Goal: Leave review/rating: Leave review/rating

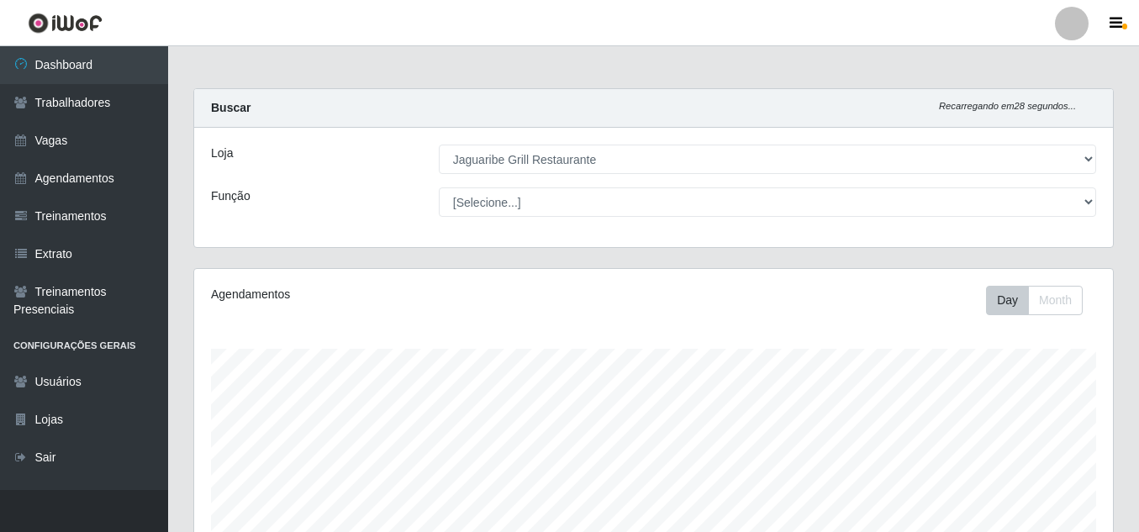
select select "311"
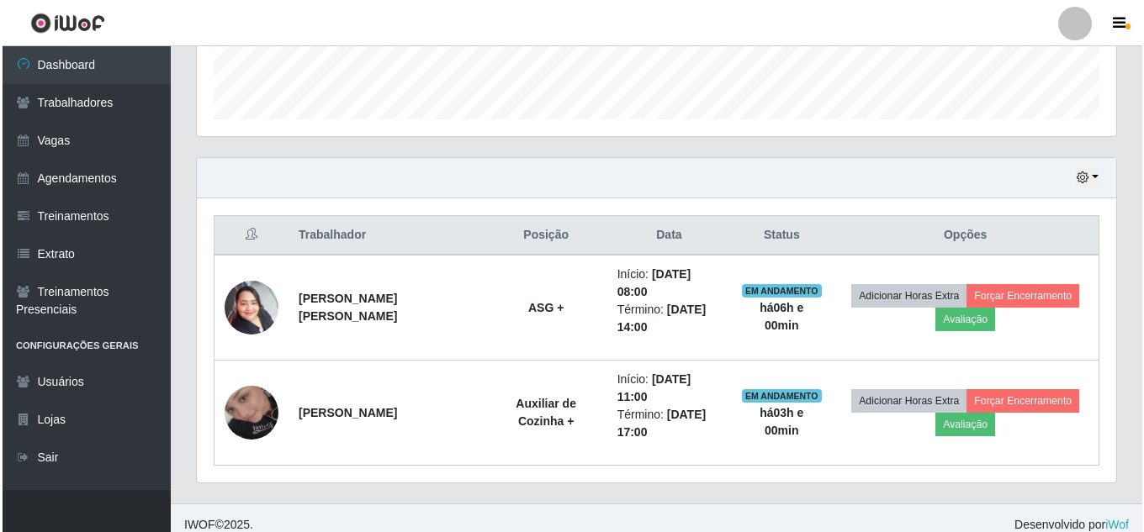
scroll to position [483, 0]
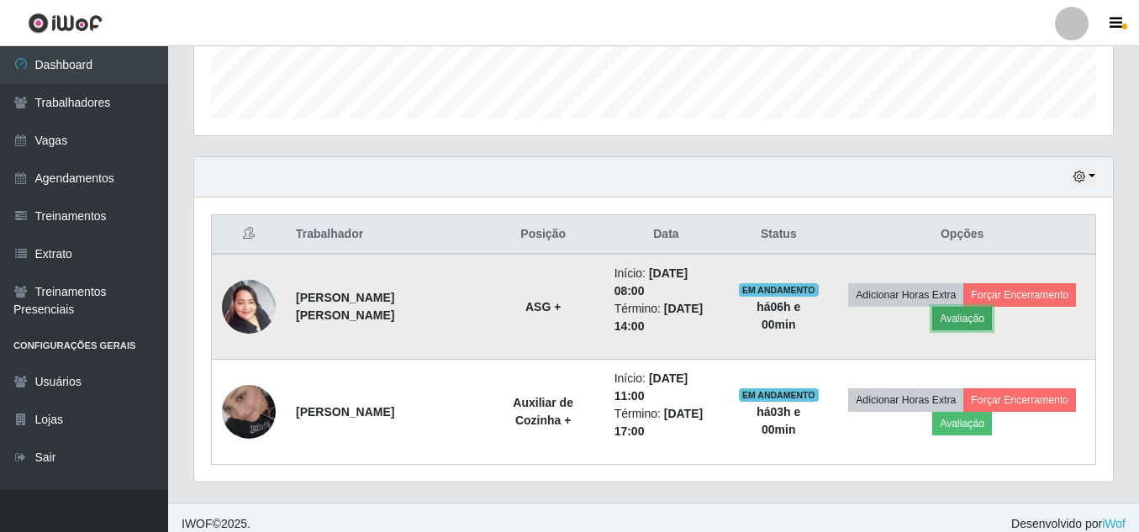
click at [954, 320] on button "Avaliação" at bounding box center [963, 319] width 60 height 24
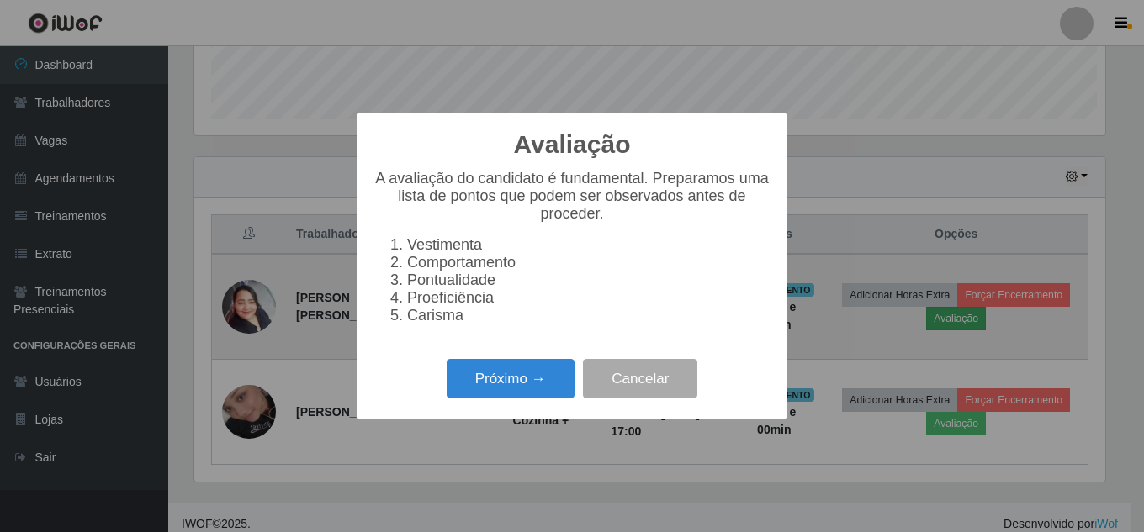
scroll to position [349, 911]
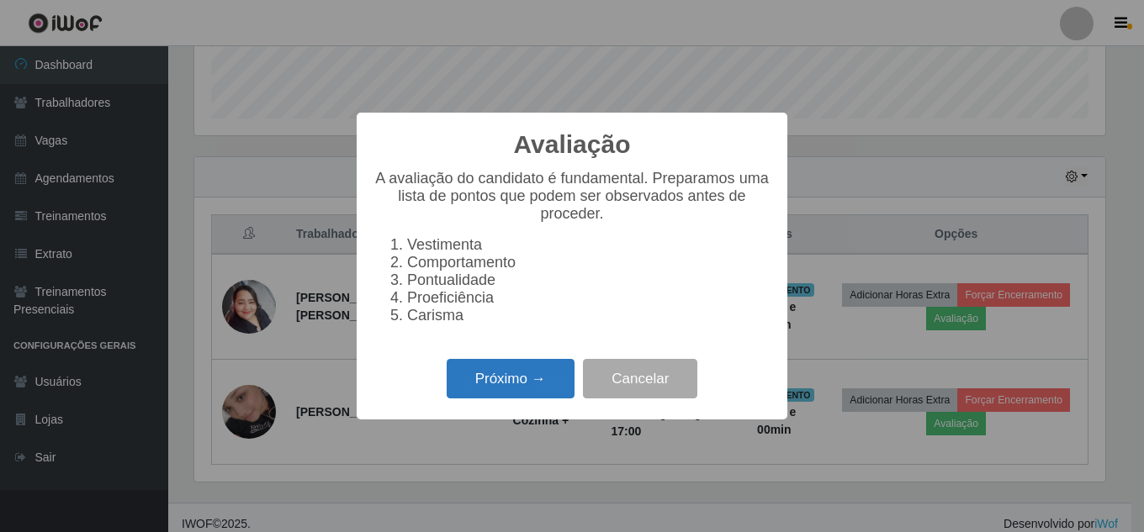
click at [518, 391] on button "Próximo →" at bounding box center [511, 379] width 128 height 40
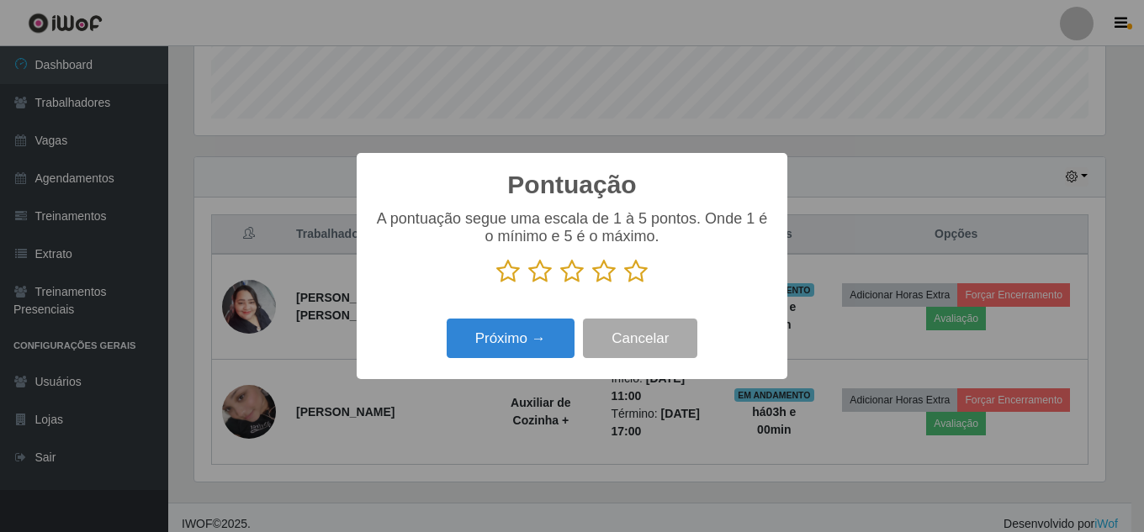
scroll to position [460, 0]
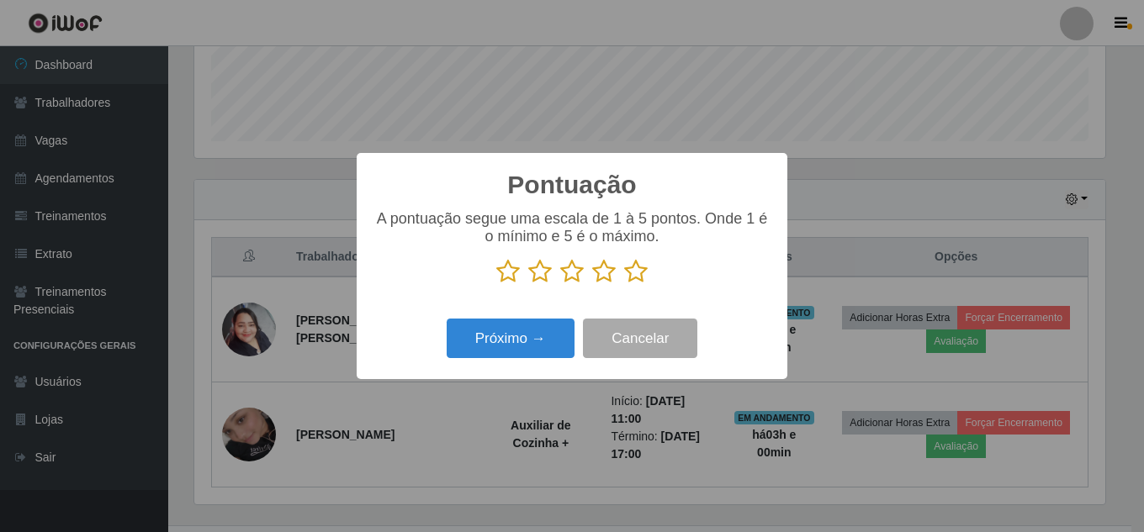
click at [633, 275] on icon at bounding box center [636, 271] width 24 height 25
click at [624, 284] on input "radio" at bounding box center [624, 284] width 0 height 0
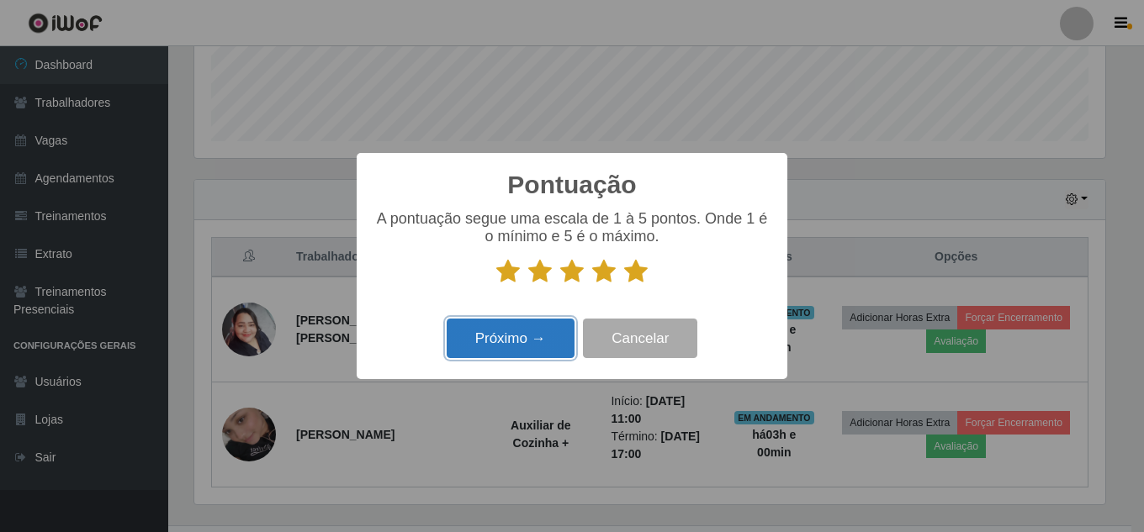
click at [535, 338] on button "Próximo →" at bounding box center [511, 339] width 128 height 40
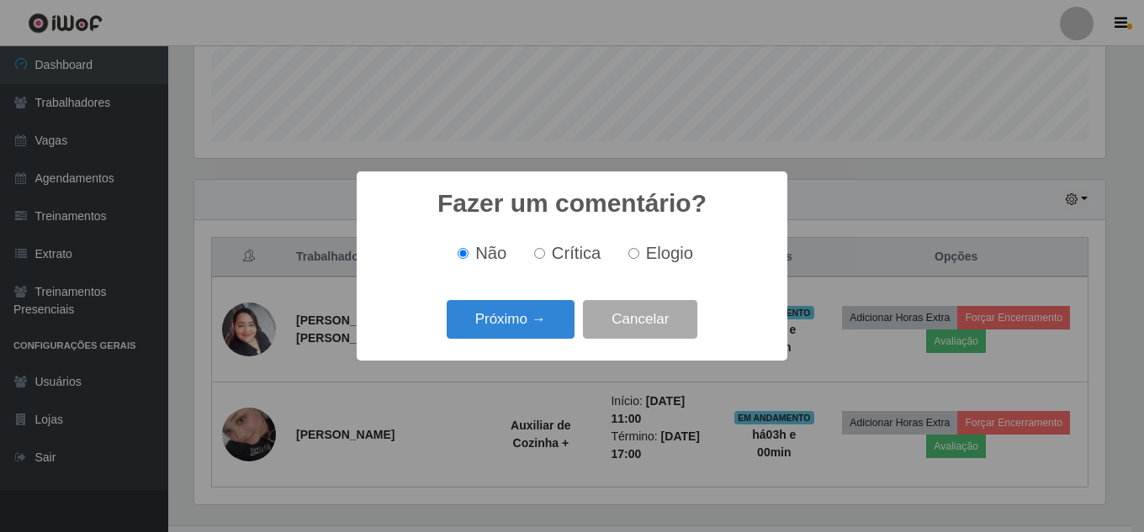
scroll to position [840546, 839984]
click at [545, 321] on button "Próximo →" at bounding box center [511, 320] width 128 height 40
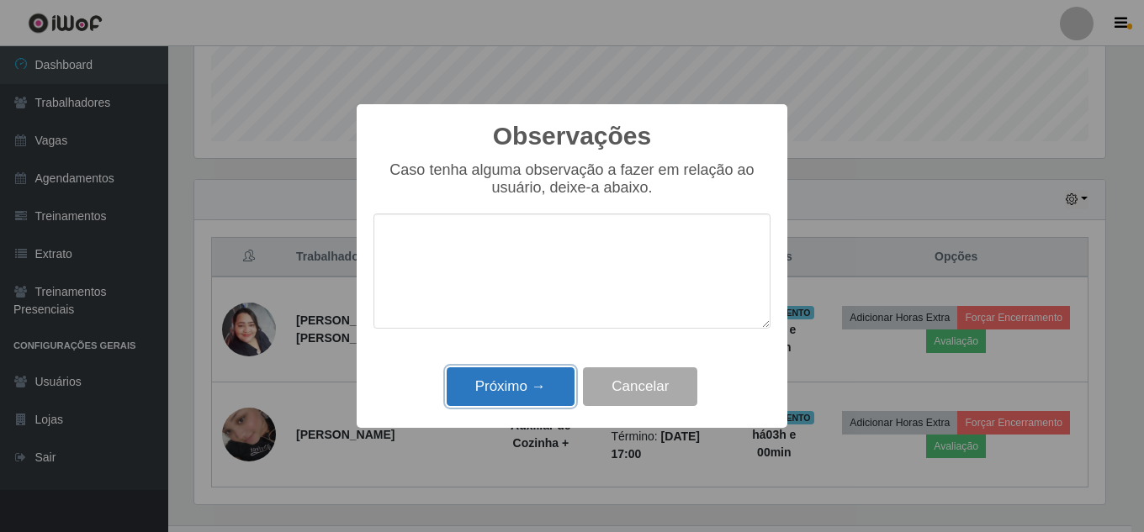
click at [471, 389] on button "Próximo →" at bounding box center [511, 387] width 128 height 40
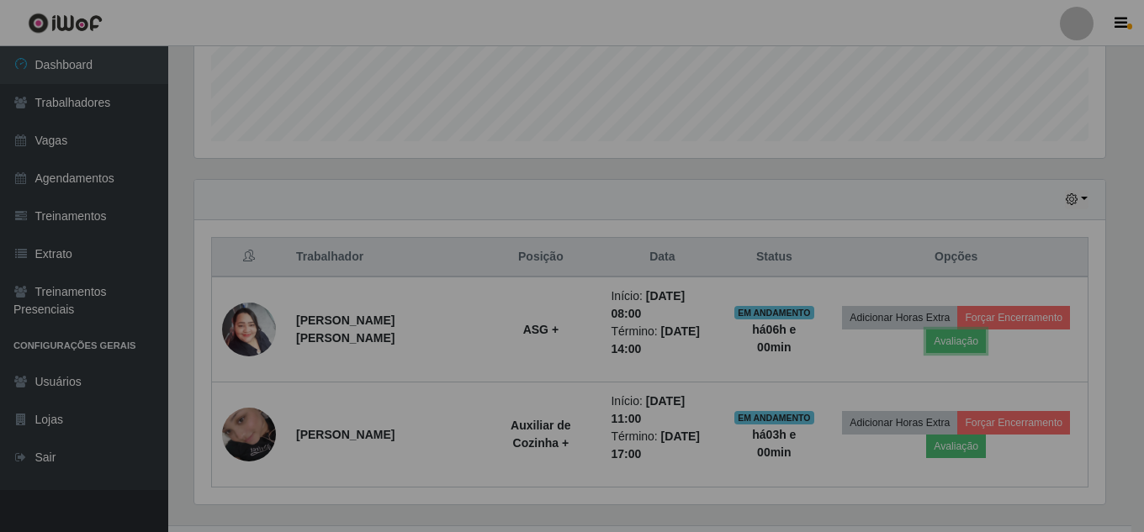
scroll to position [349, 919]
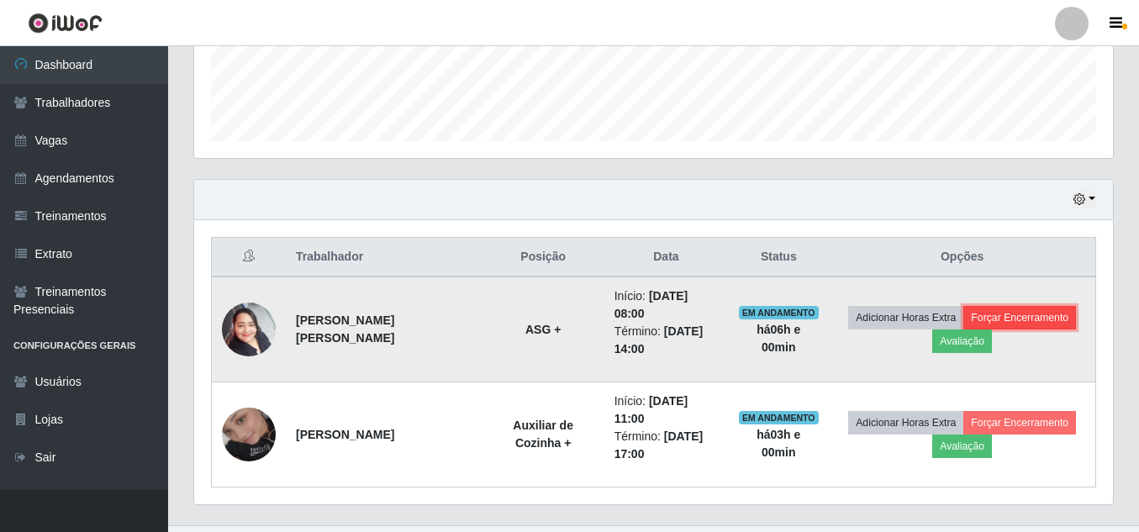
click at [1034, 316] on button "Forçar Encerramento" at bounding box center [1020, 318] width 113 height 24
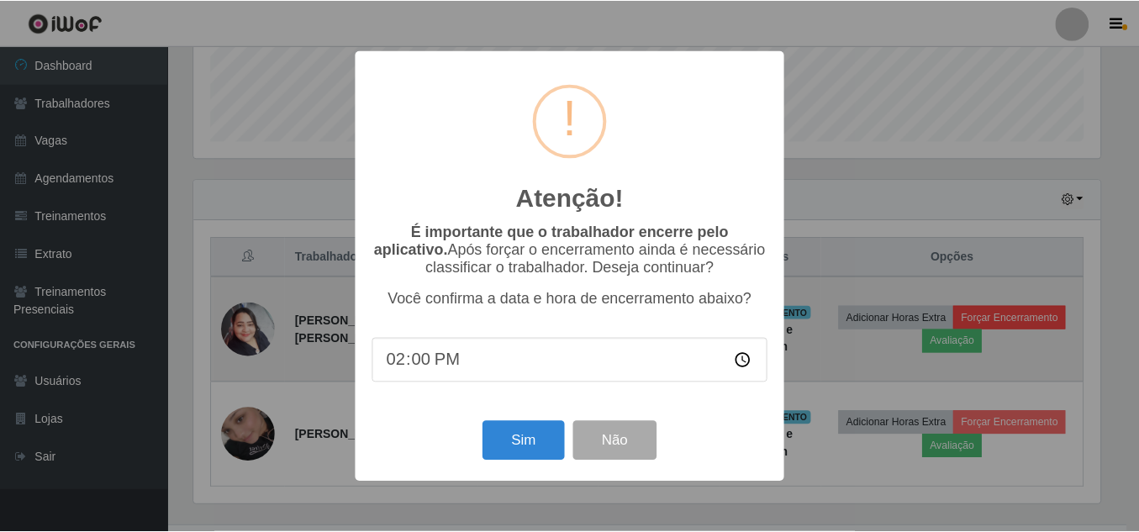
scroll to position [349, 911]
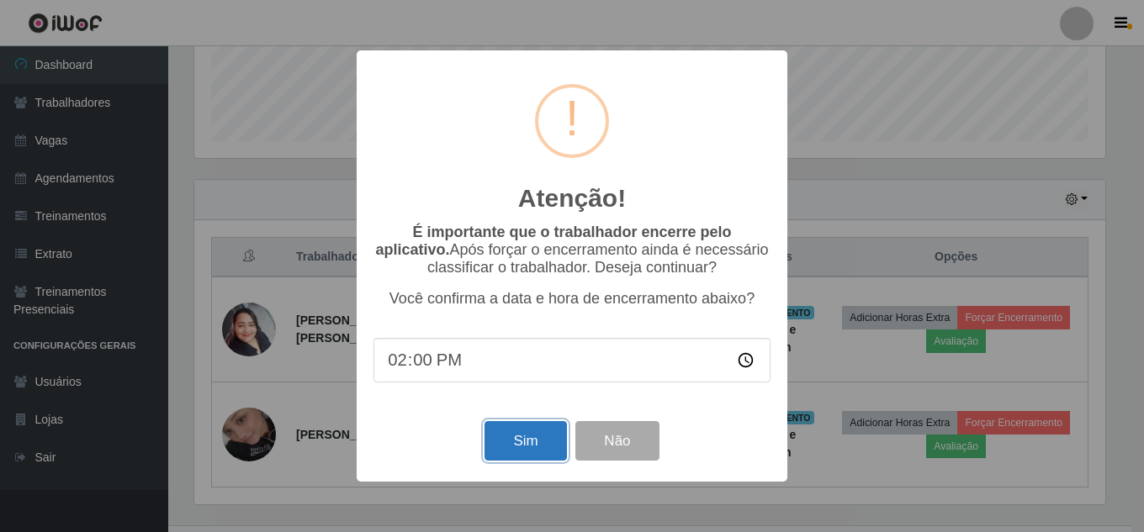
click at [538, 436] on button "Sim" at bounding box center [525, 441] width 82 height 40
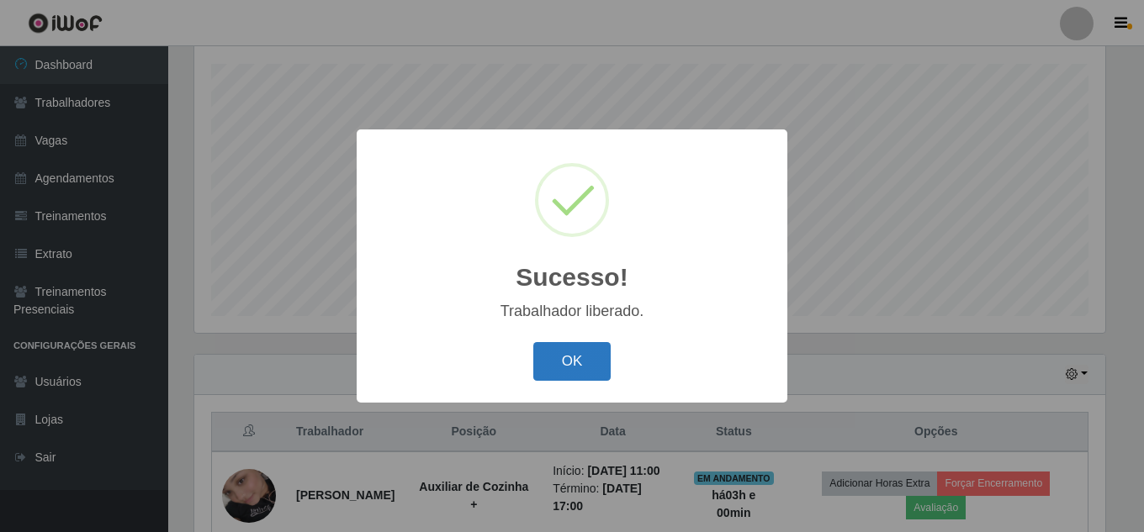
click at [586, 355] on button "OK" at bounding box center [572, 362] width 78 height 40
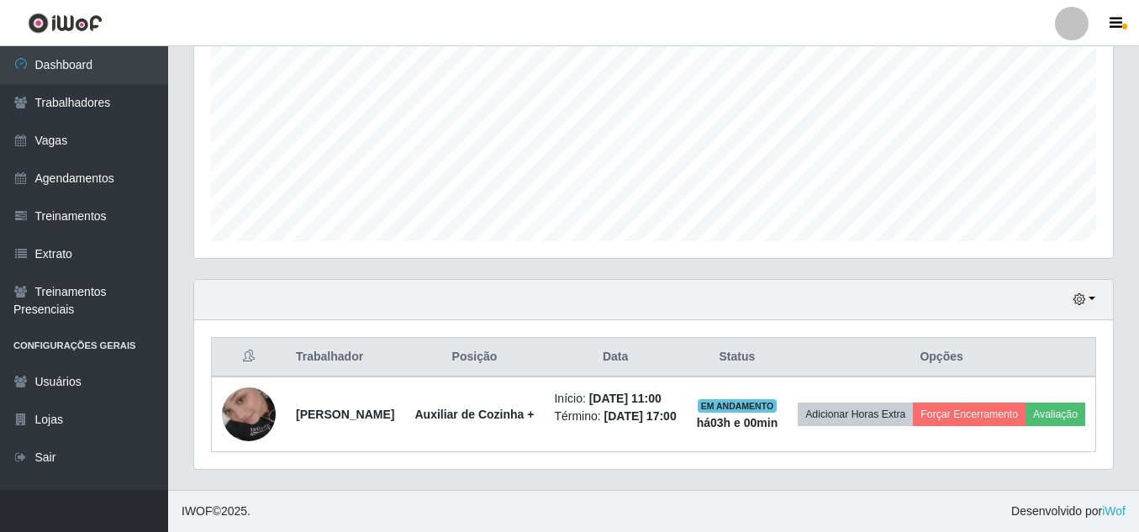
scroll to position [390, 0]
